Goal: Transaction & Acquisition: Book appointment/travel/reservation

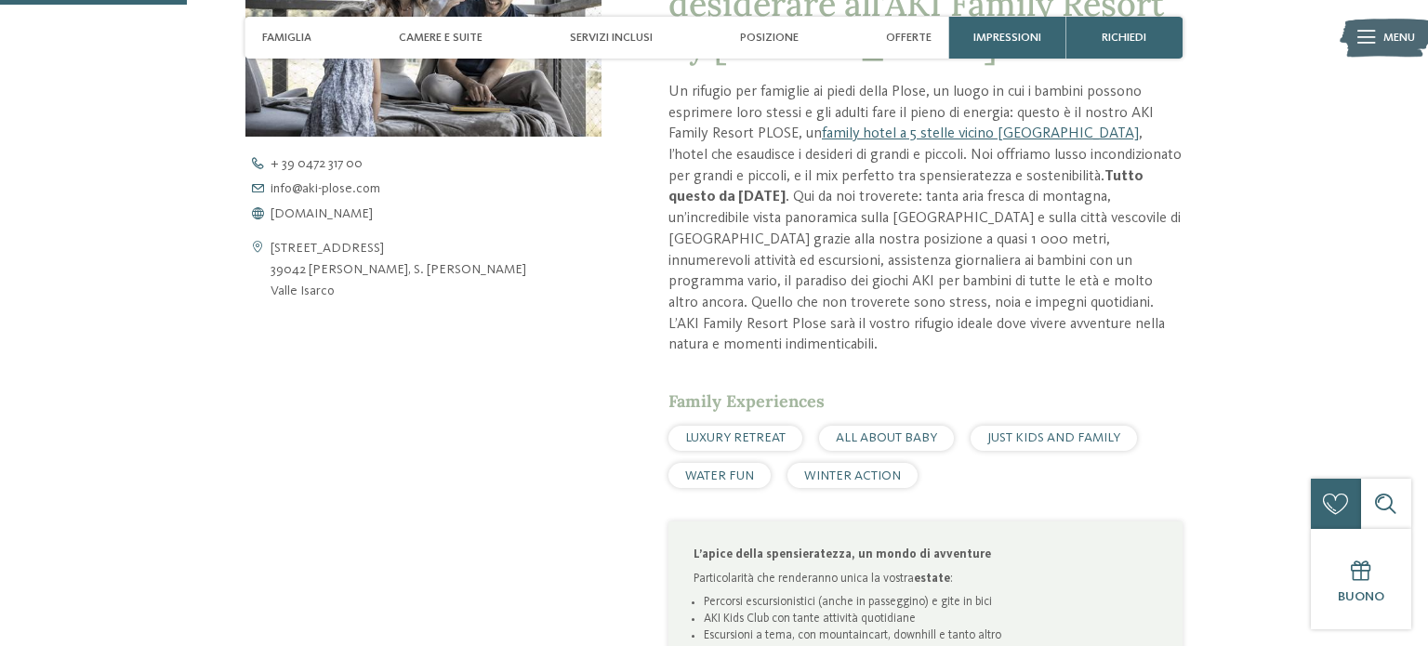
scroll to position [770, 0]
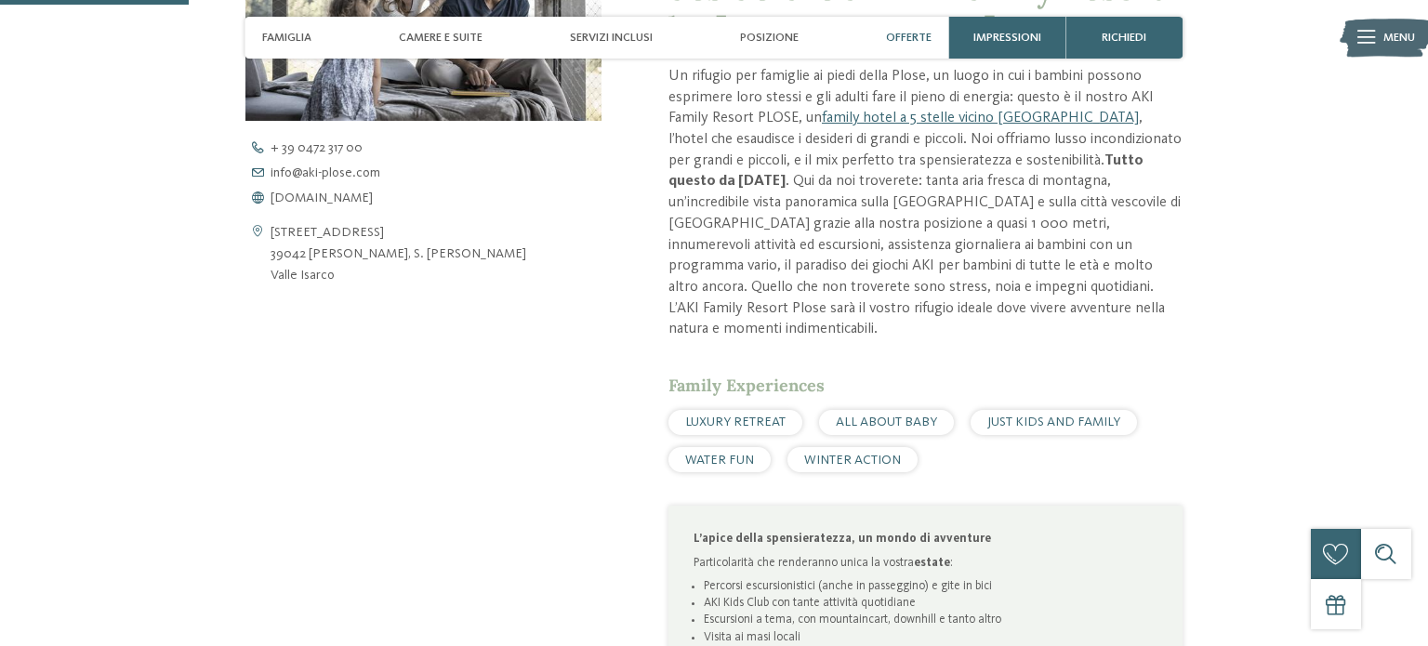
click at [908, 47] on div "Offerte" at bounding box center [909, 38] width 62 height 42
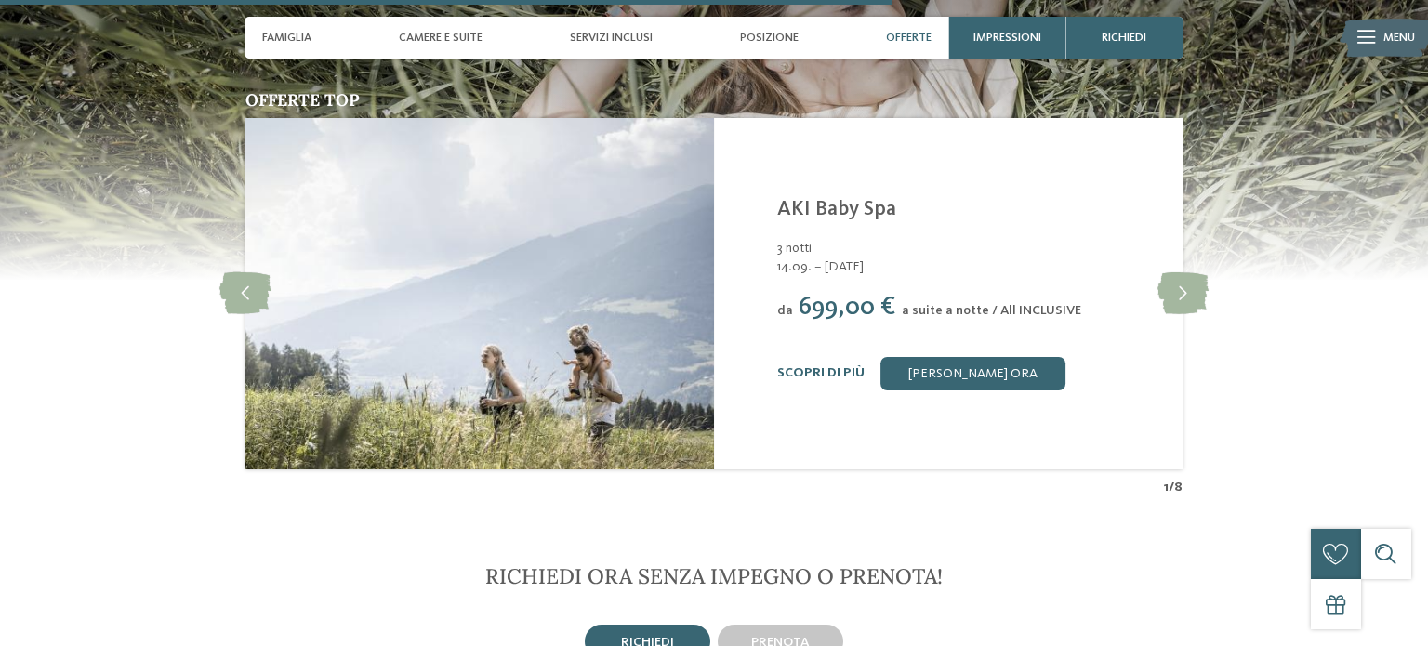
scroll to position [3635, 0]
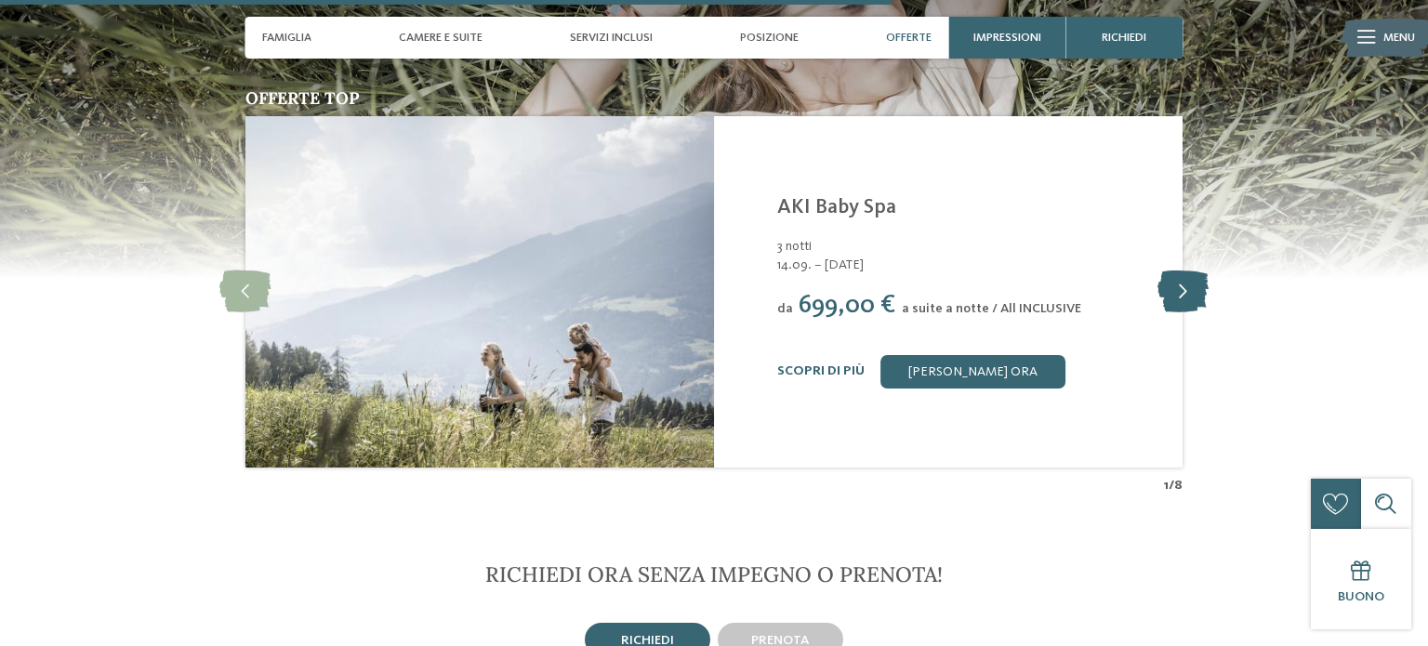
click at [1184, 271] on icon at bounding box center [1182, 292] width 51 height 42
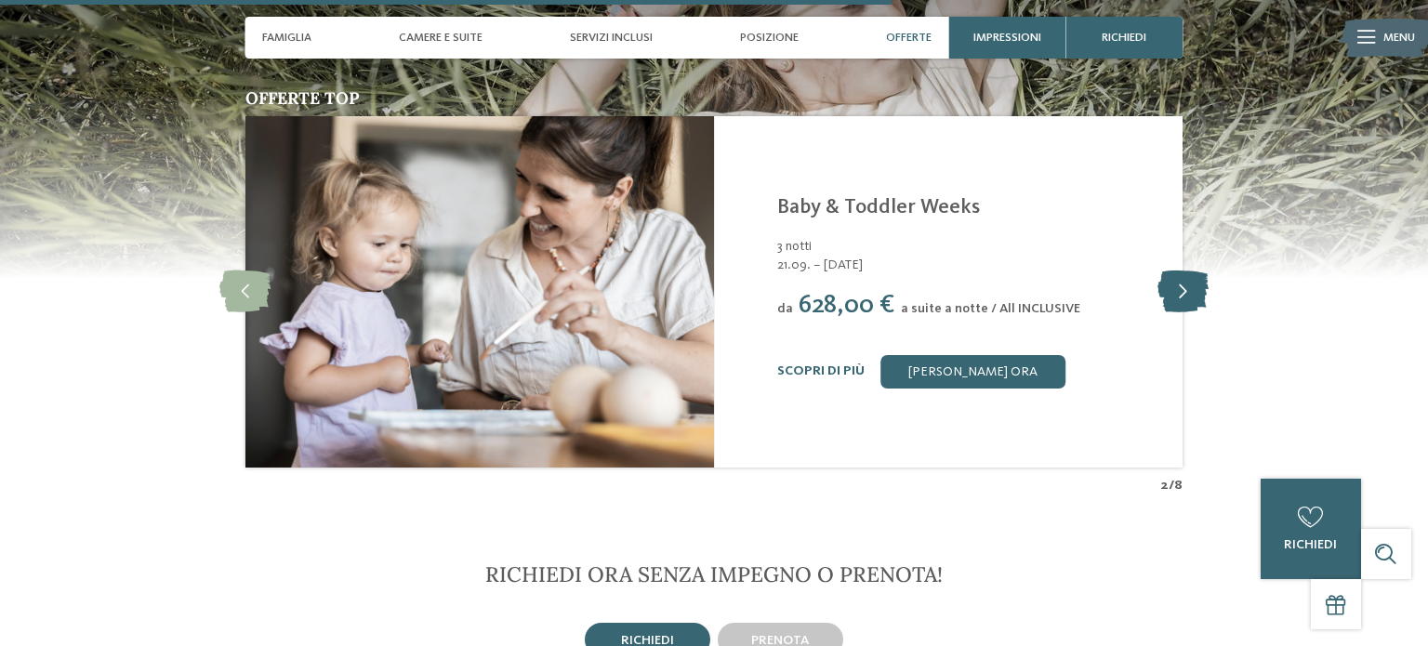
click at [1184, 271] on icon at bounding box center [1182, 292] width 51 height 42
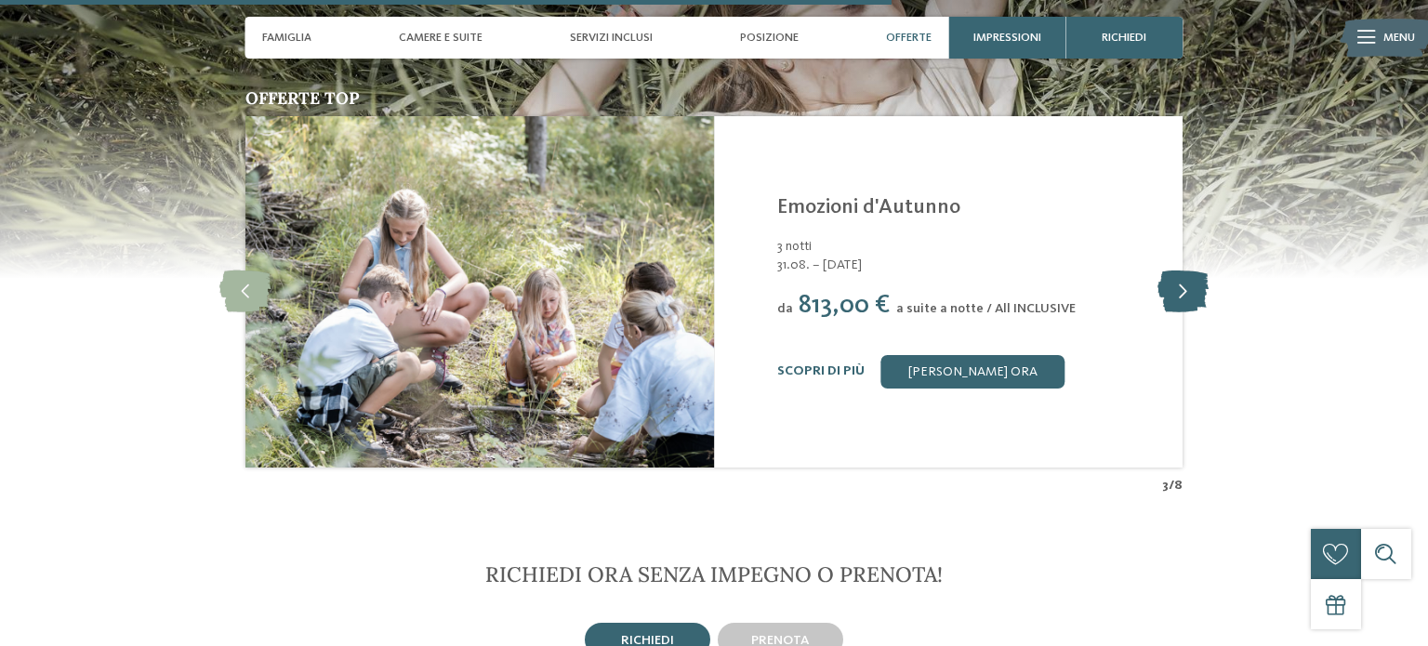
click at [1184, 271] on icon at bounding box center [1182, 292] width 51 height 42
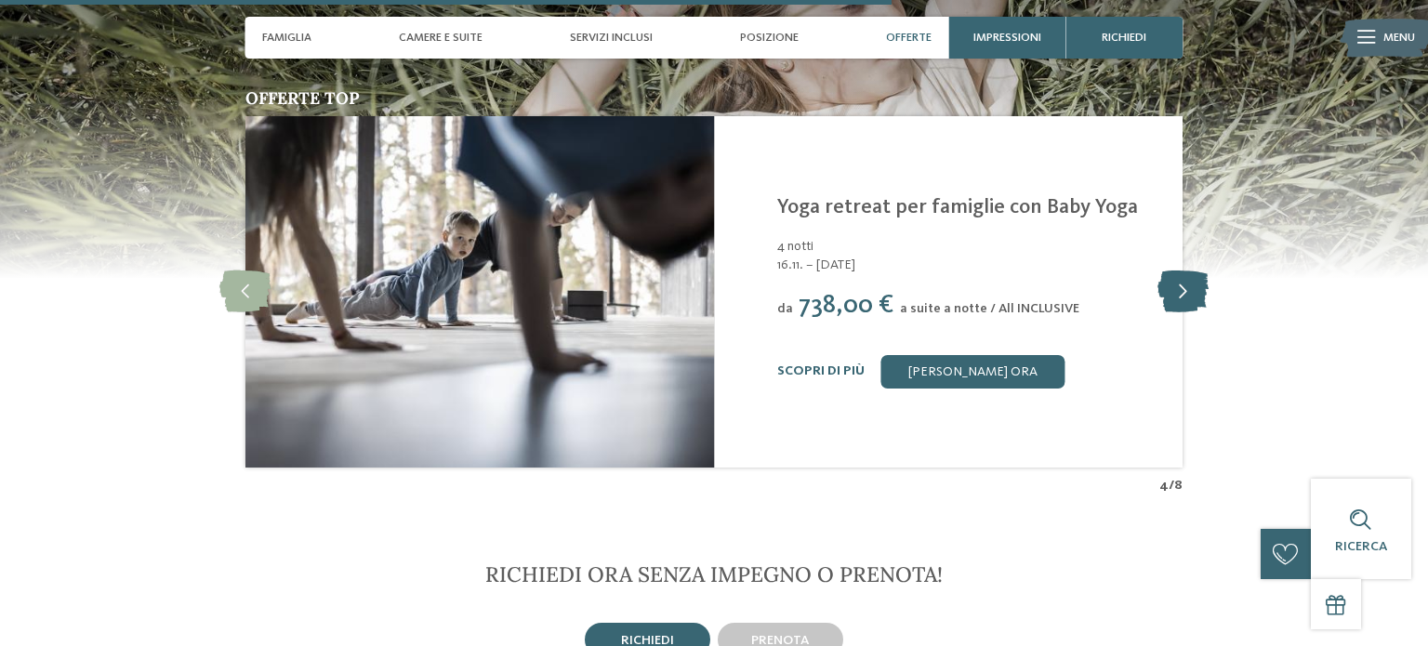
click at [1184, 271] on icon at bounding box center [1182, 292] width 51 height 42
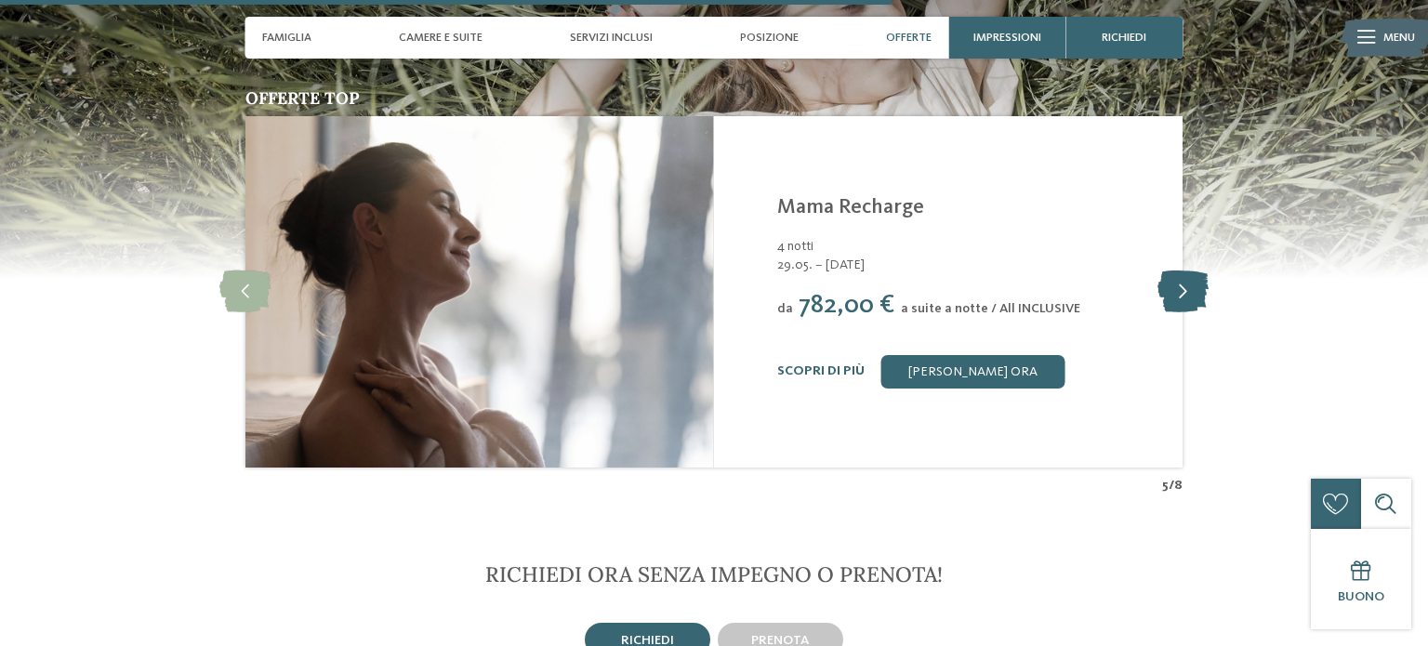
click at [1184, 271] on icon at bounding box center [1182, 292] width 51 height 42
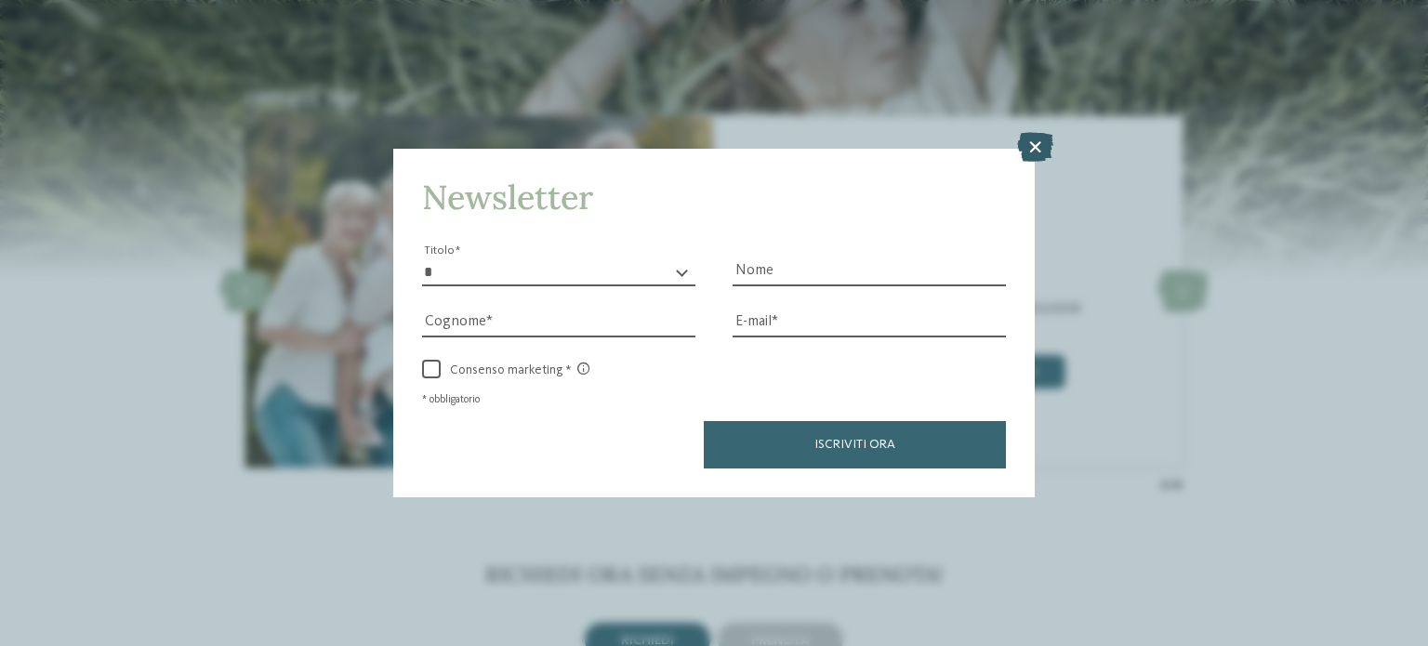
click at [1035, 148] on icon at bounding box center [1035, 147] width 36 height 30
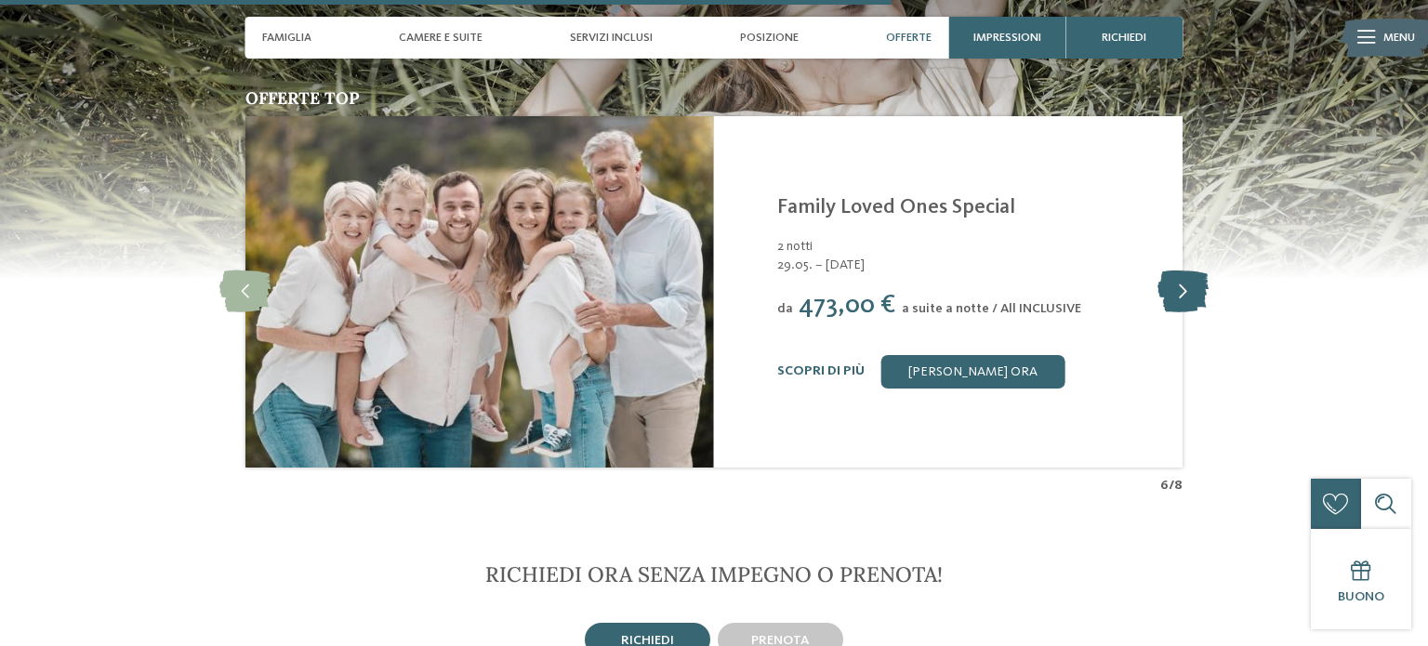
click at [1164, 274] on icon at bounding box center [1182, 292] width 51 height 42
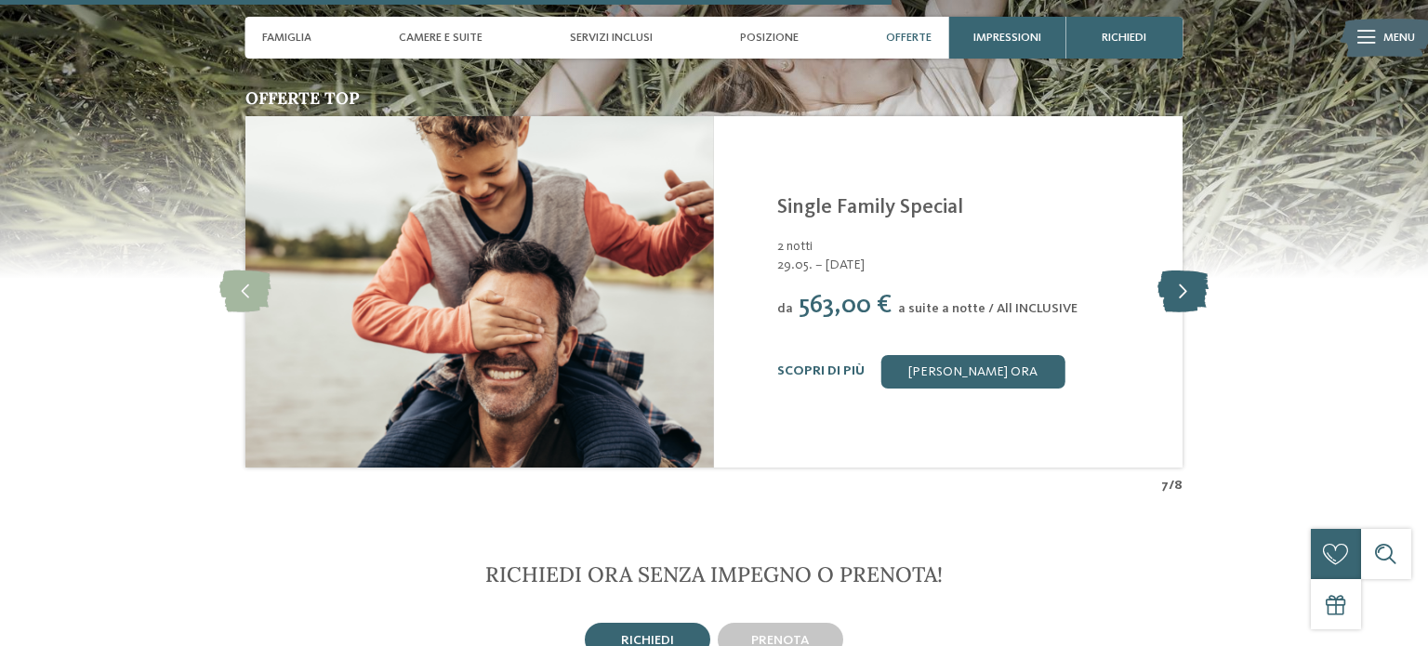
click at [1164, 274] on icon at bounding box center [1182, 292] width 51 height 42
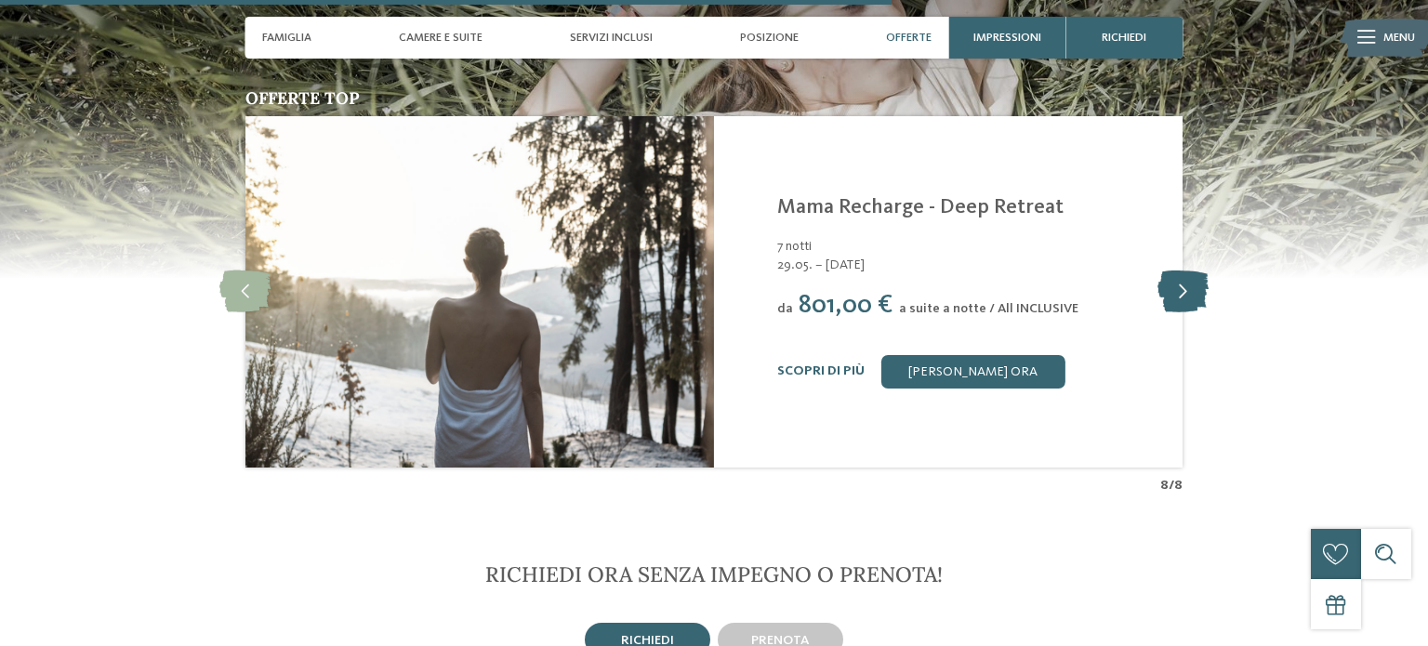
click at [1168, 275] on icon at bounding box center [1182, 292] width 51 height 42
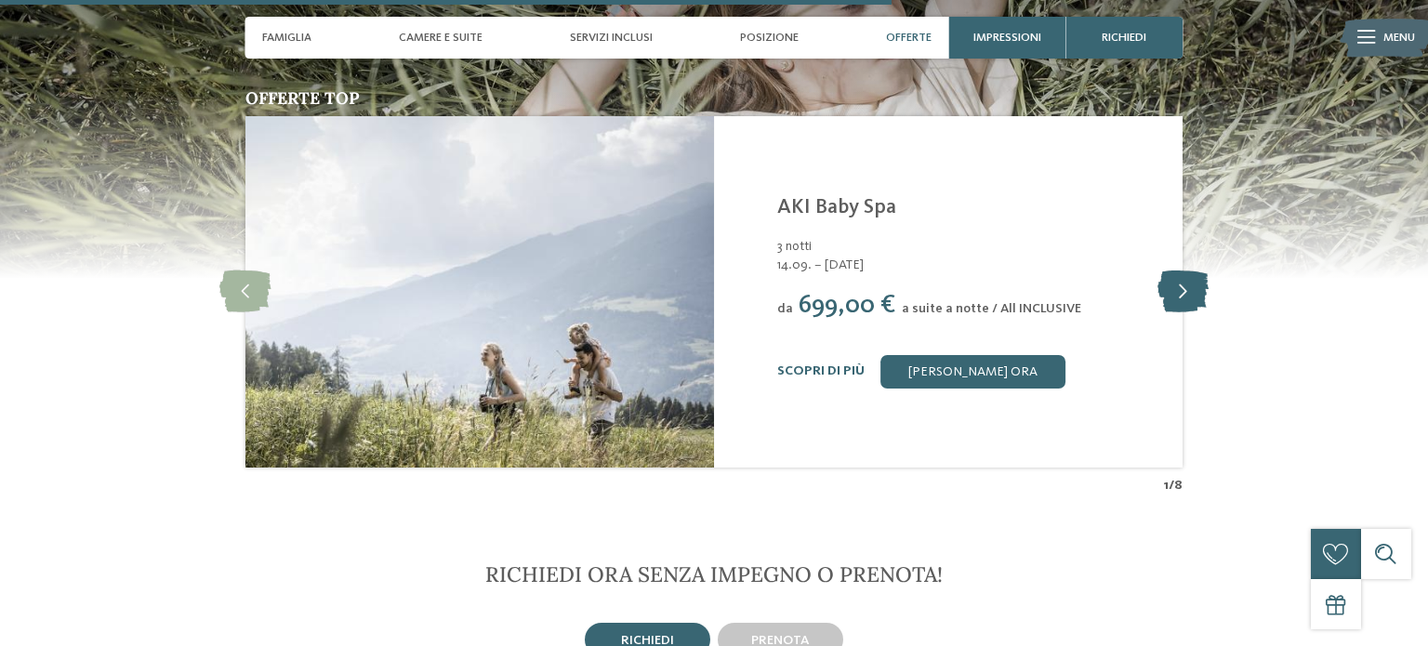
click at [1168, 279] on icon at bounding box center [1182, 292] width 51 height 42
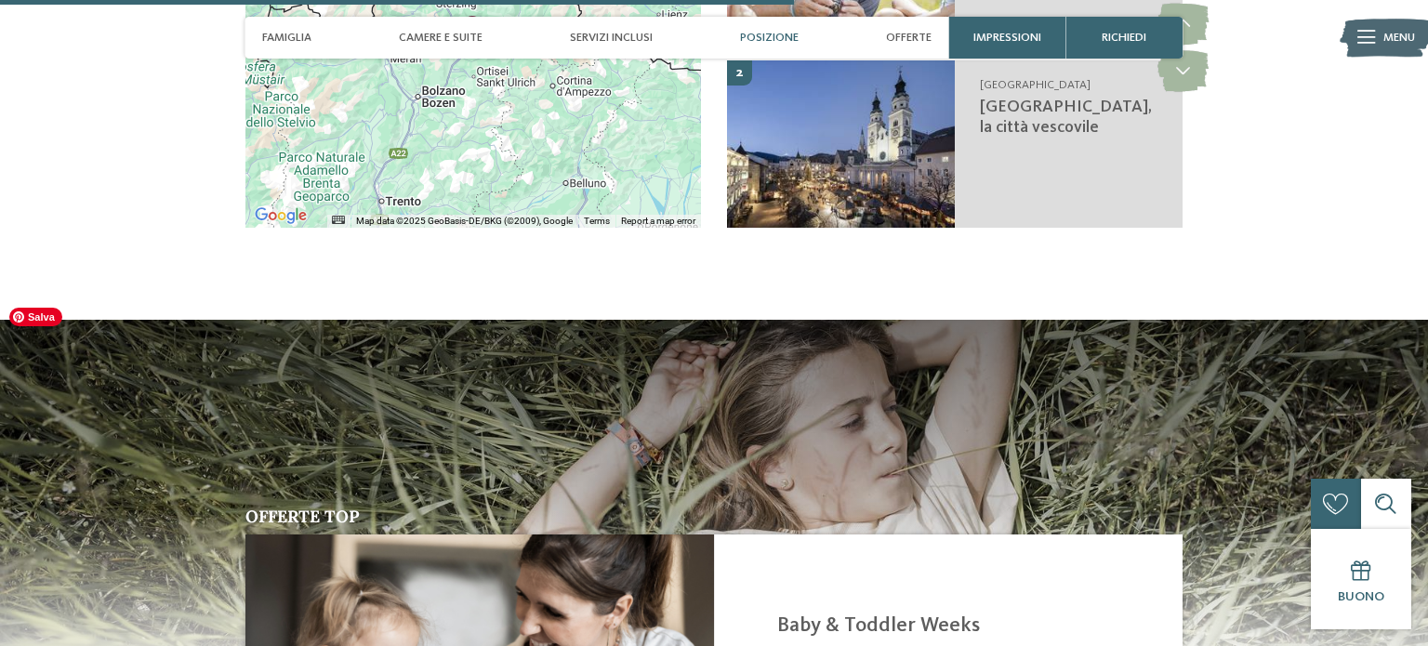
scroll to position [3192, 0]
